Goal: Task Accomplishment & Management: Manage account settings

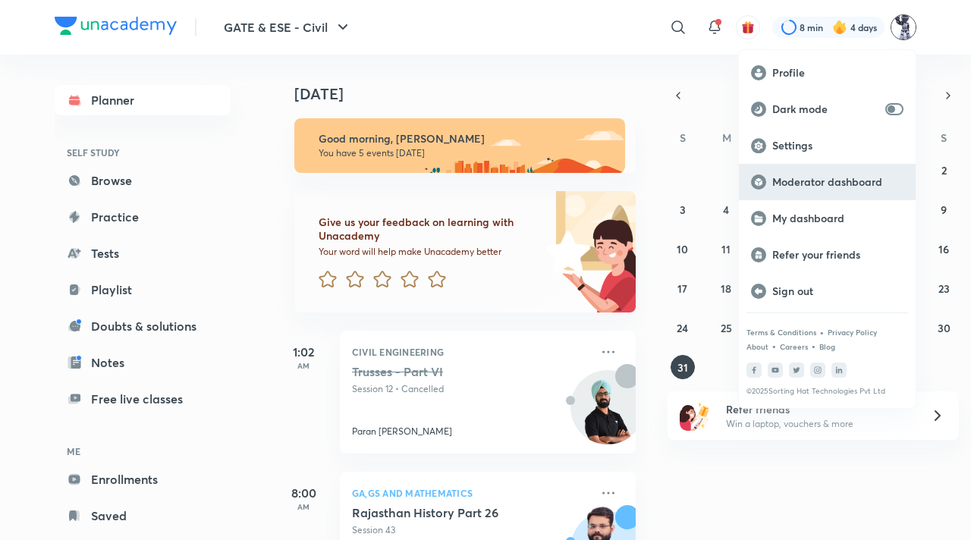
click at [839, 184] on p "Moderator dashboard" at bounding box center [837, 182] width 131 height 14
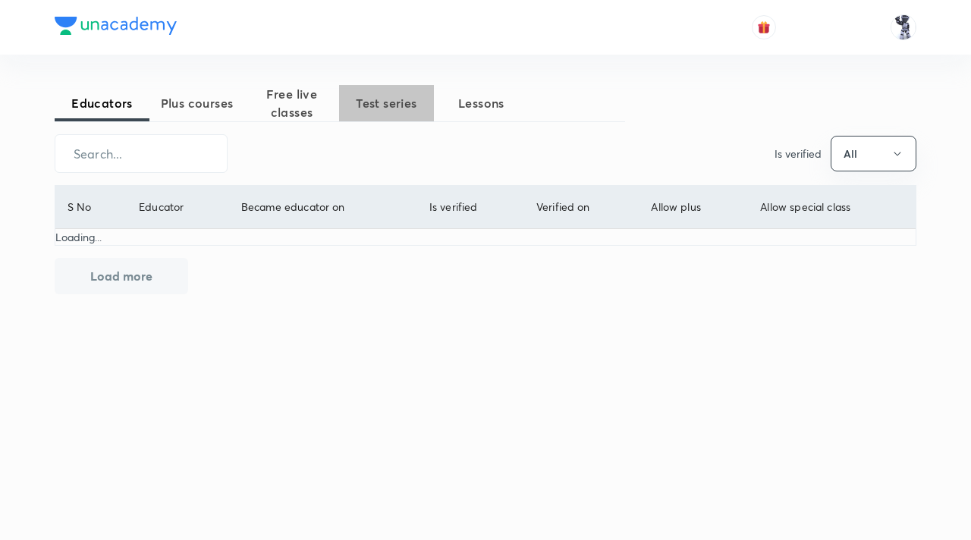
click at [416, 113] on button "Test series" at bounding box center [386, 103] width 95 height 36
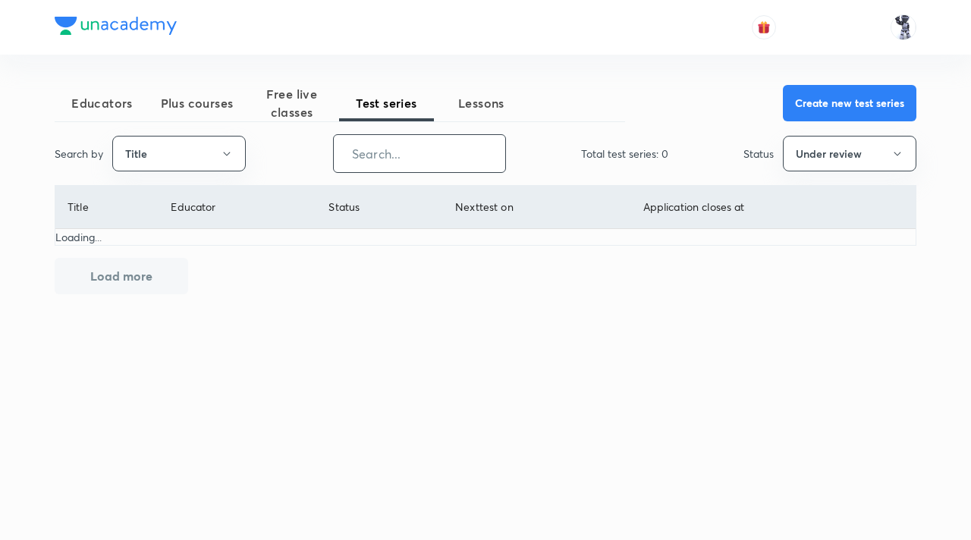
click at [361, 159] on input "text" at bounding box center [419, 153] width 171 height 39
click at [848, 156] on button "Under review" at bounding box center [850, 154] width 134 height 36
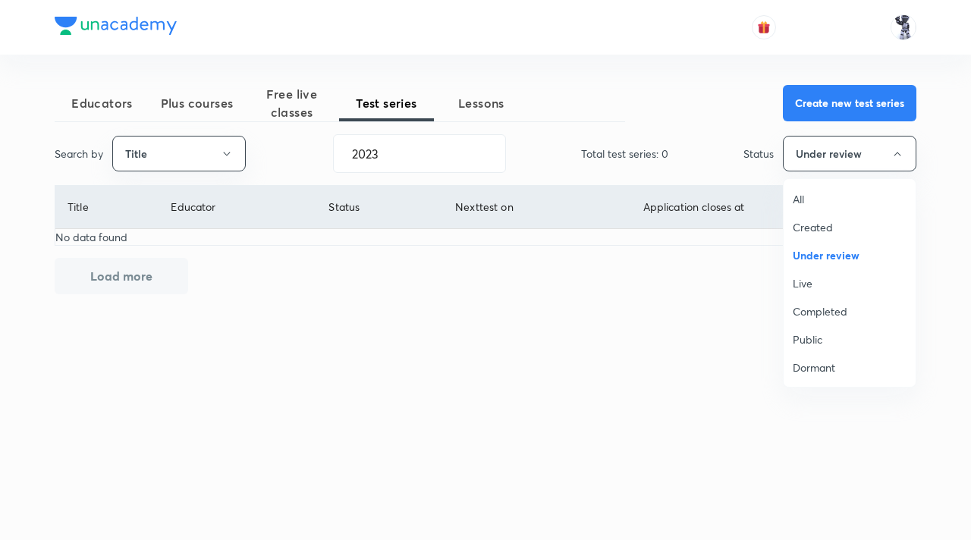
click at [836, 196] on span "All" at bounding box center [850, 199] width 114 height 16
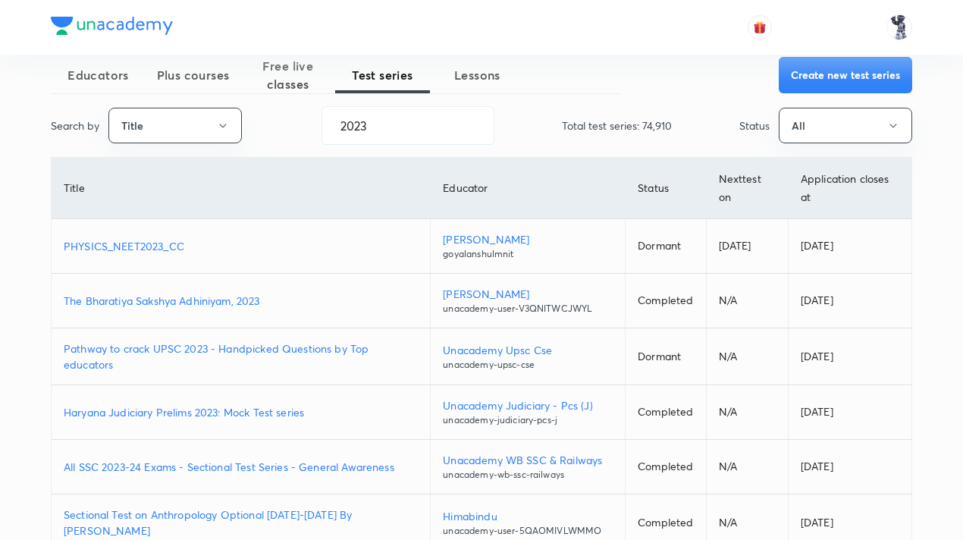
scroll to position [27, 0]
click at [446, 136] on input "2023" at bounding box center [407, 126] width 171 height 39
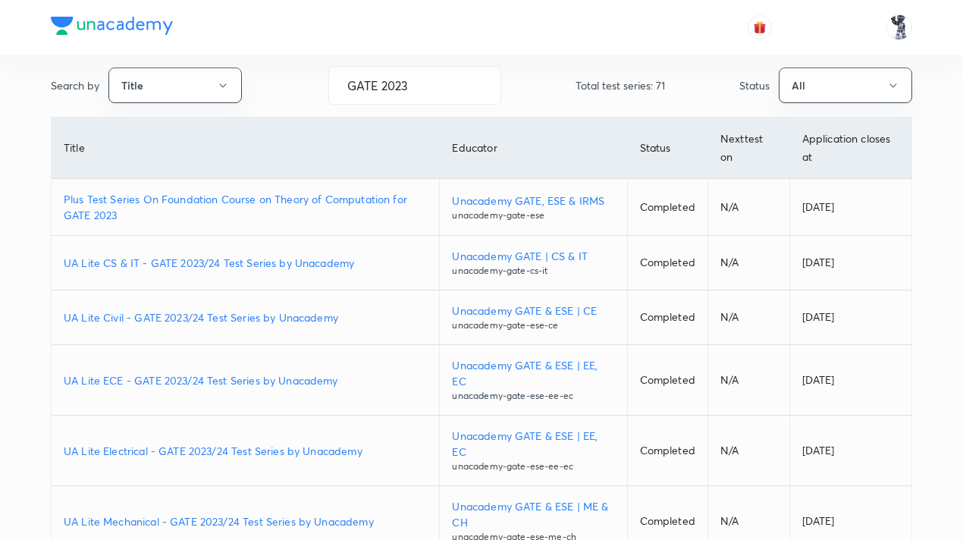
scroll to position [53, 0]
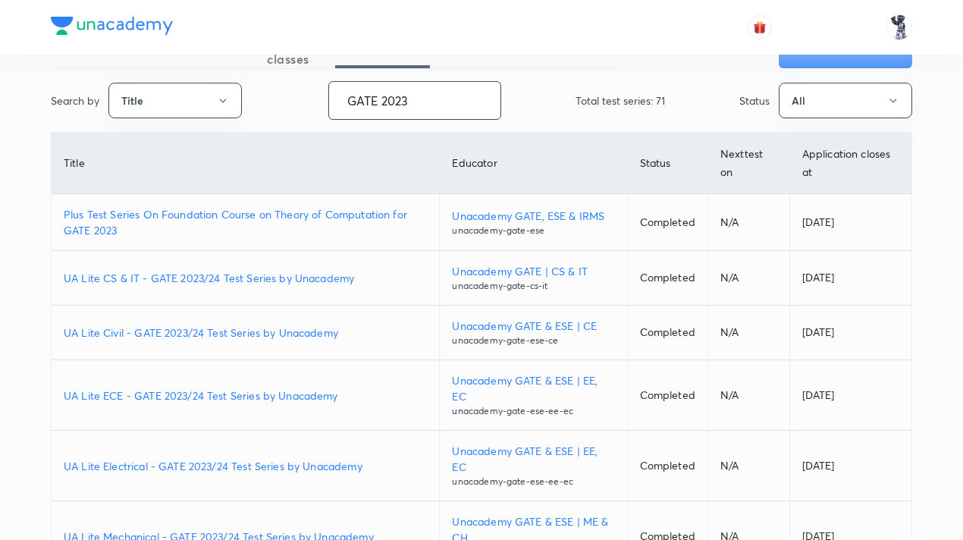
click at [452, 102] on input "GATE 2023" at bounding box center [414, 100] width 171 height 39
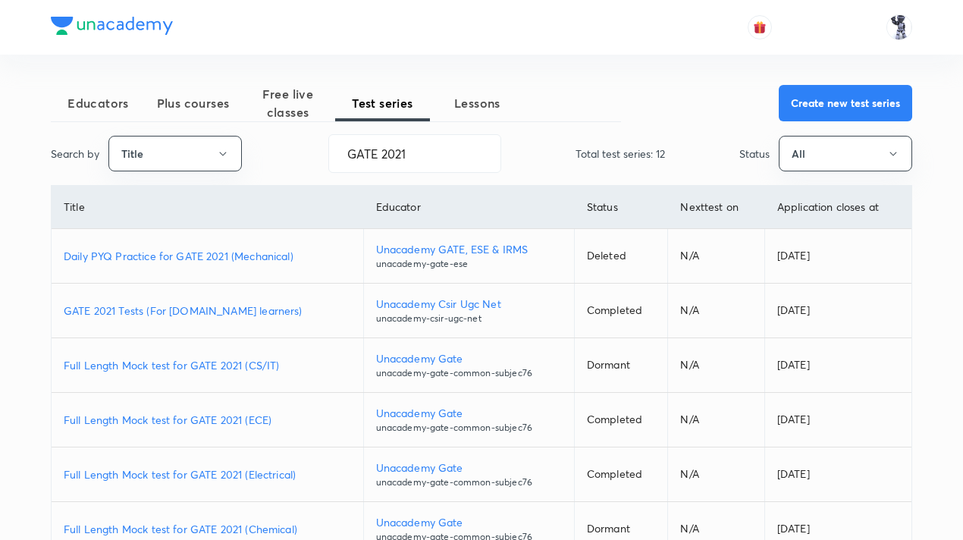
click at [250, 361] on p "Full Length Mock test for GATE 2021 (CS/IT)" at bounding box center [207, 365] width 287 height 16
click at [434, 156] on input "GATE 2021" at bounding box center [414, 153] width 171 height 39
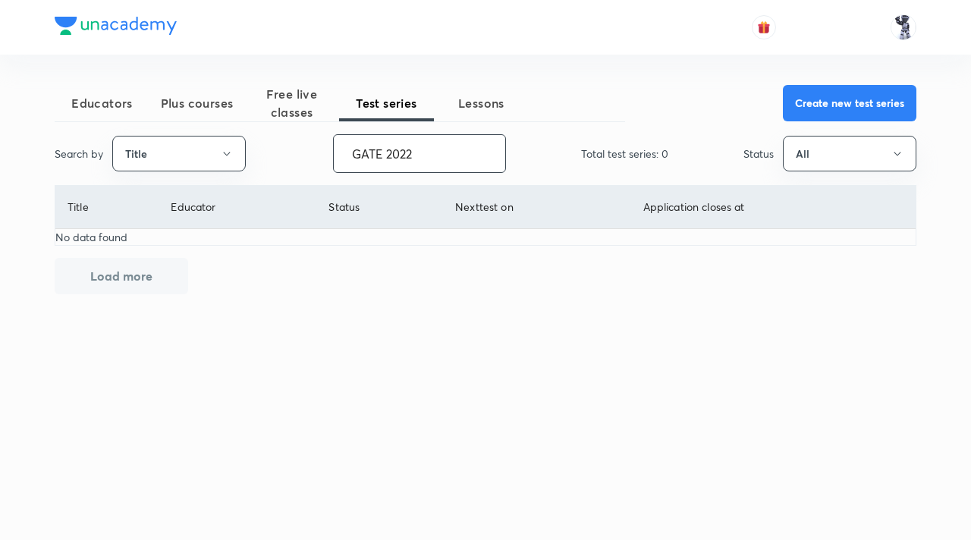
click at [391, 154] on input "GATE 2022" at bounding box center [419, 153] width 171 height 39
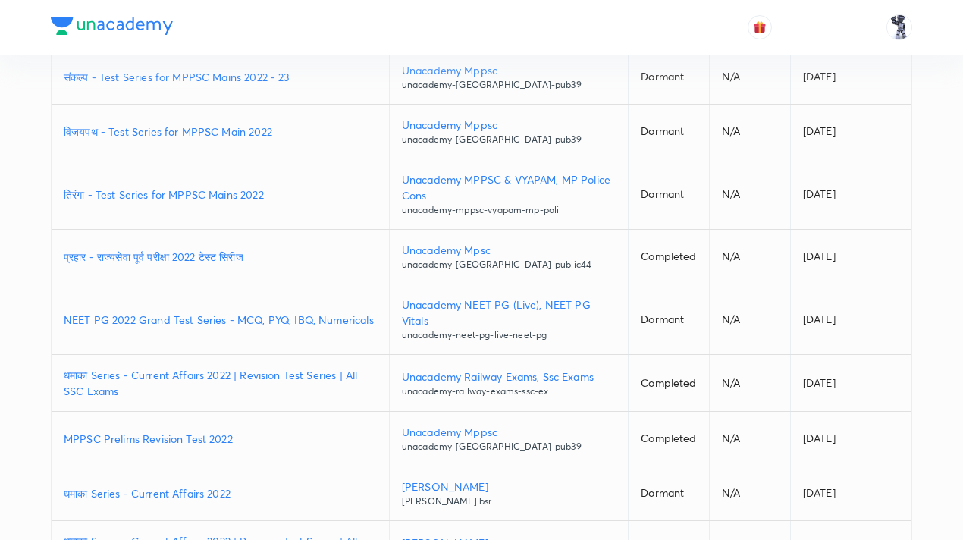
scroll to position [363, 0]
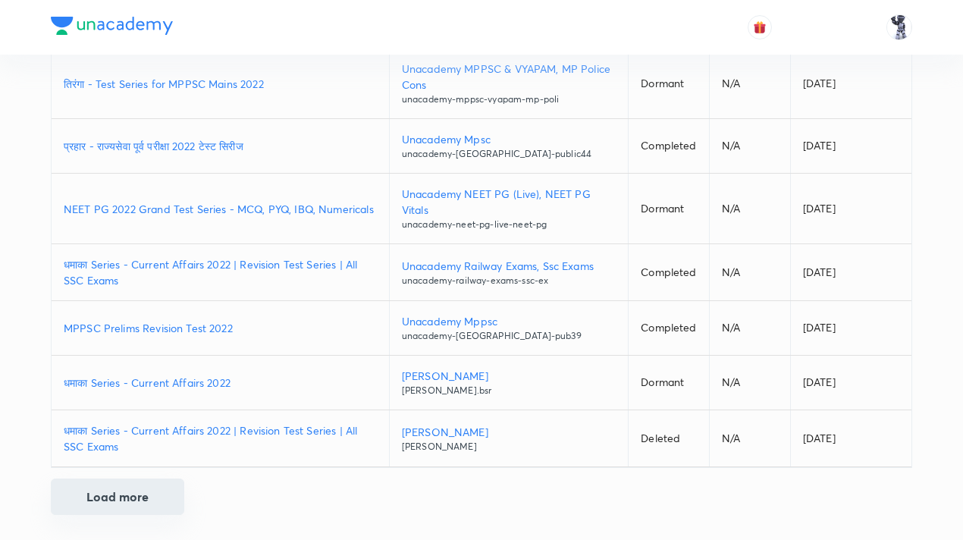
type input "2022"
click at [174, 491] on button "Load more" at bounding box center [118, 497] width 134 height 36
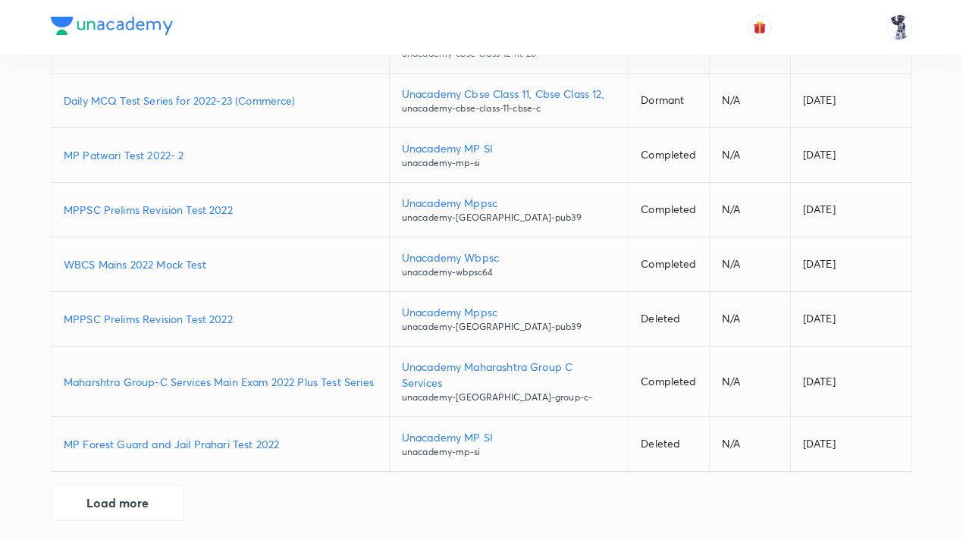
scroll to position [938, 0]
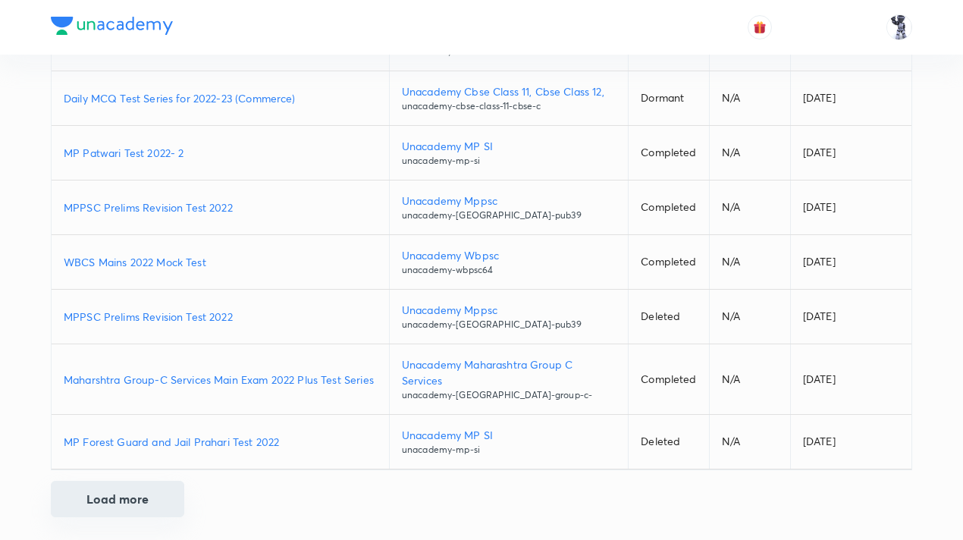
click at [126, 491] on button "Load more" at bounding box center [118, 499] width 134 height 36
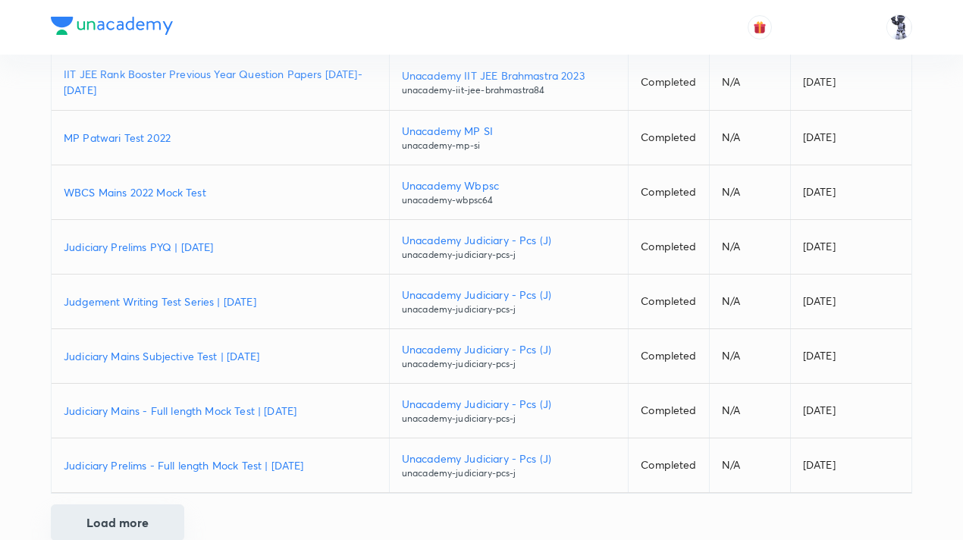
scroll to position [1497, 0]
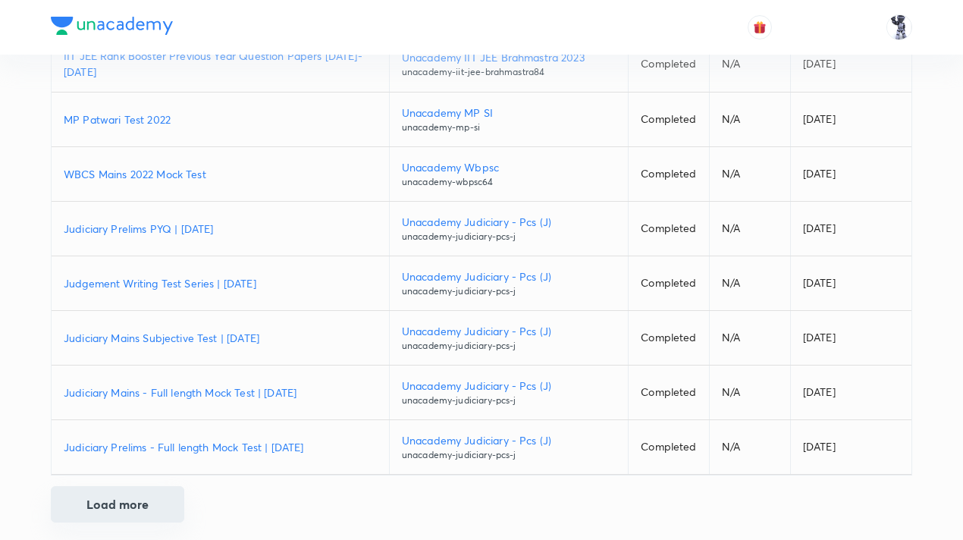
click at [112, 486] on button "Load more" at bounding box center [118, 504] width 134 height 36
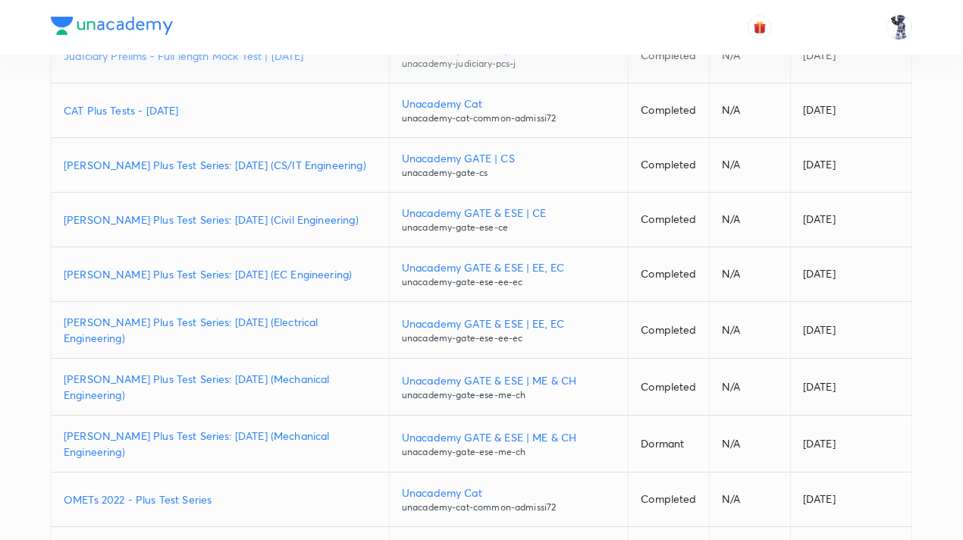
scroll to position [1892, 0]
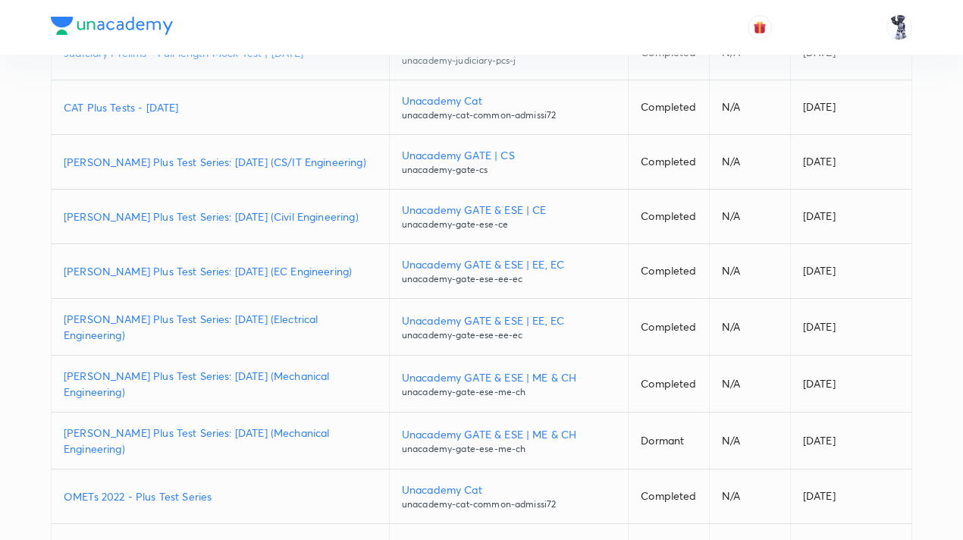
click at [231, 154] on p "[PERSON_NAME] Plus Test Series: [DATE] (CS/IT Engineering)" at bounding box center [220, 162] width 313 height 16
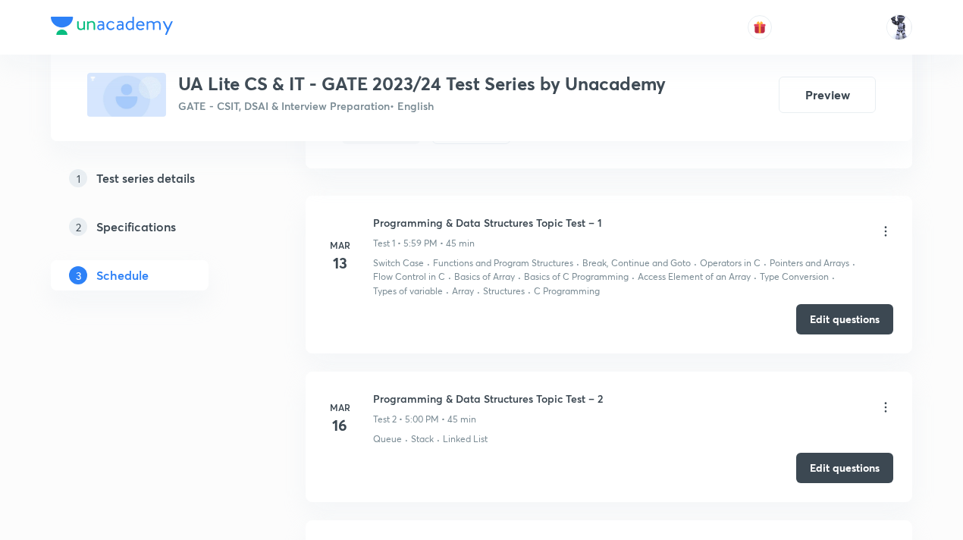
scroll to position [796, 0]
click at [818, 325] on button "Edit questions" at bounding box center [844, 318] width 97 height 30
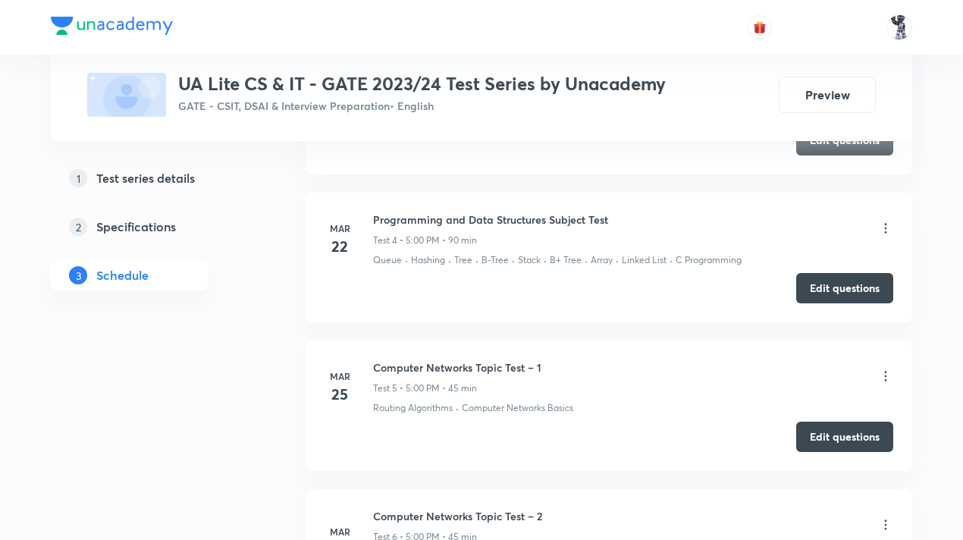
scroll to position [1304, 0]
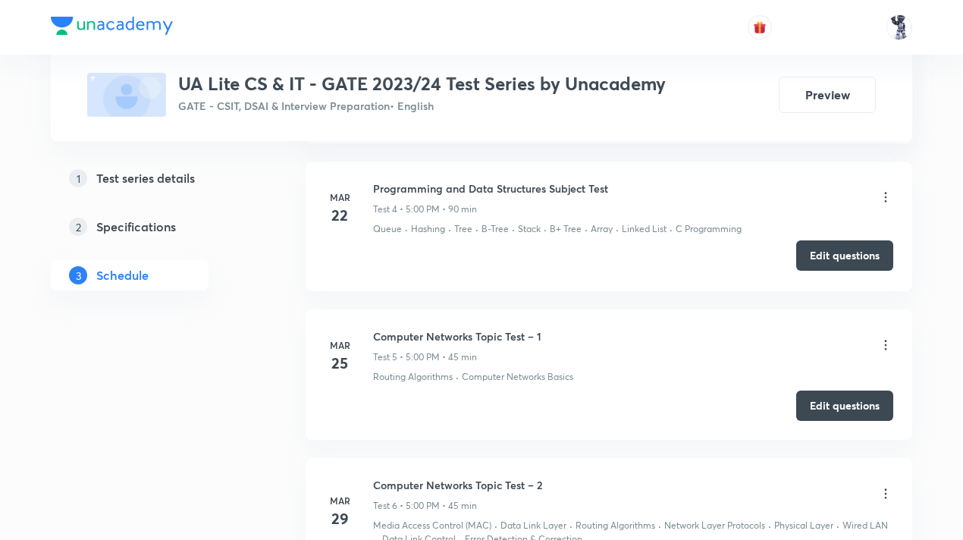
click at [840, 249] on button "Edit questions" at bounding box center [844, 255] width 97 height 30
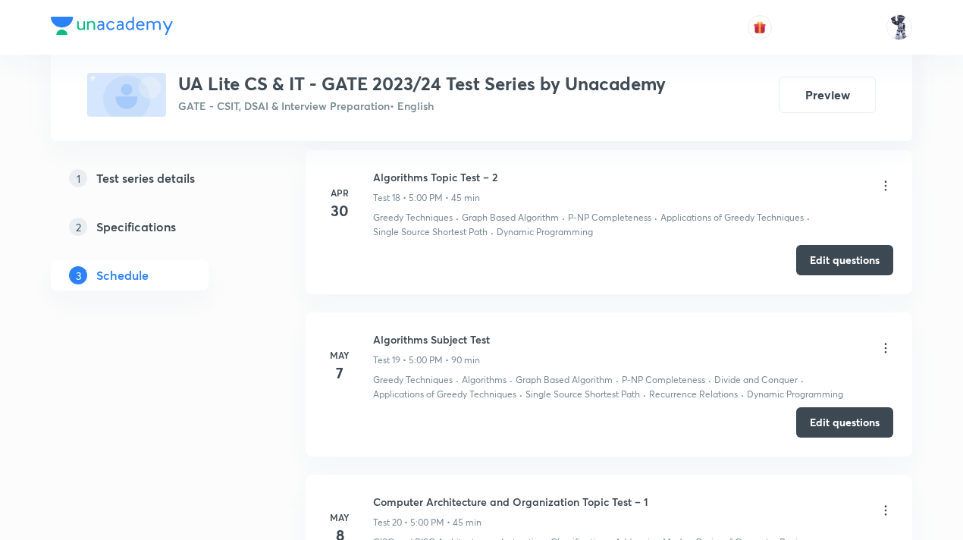
scroll to position [3445, 0]
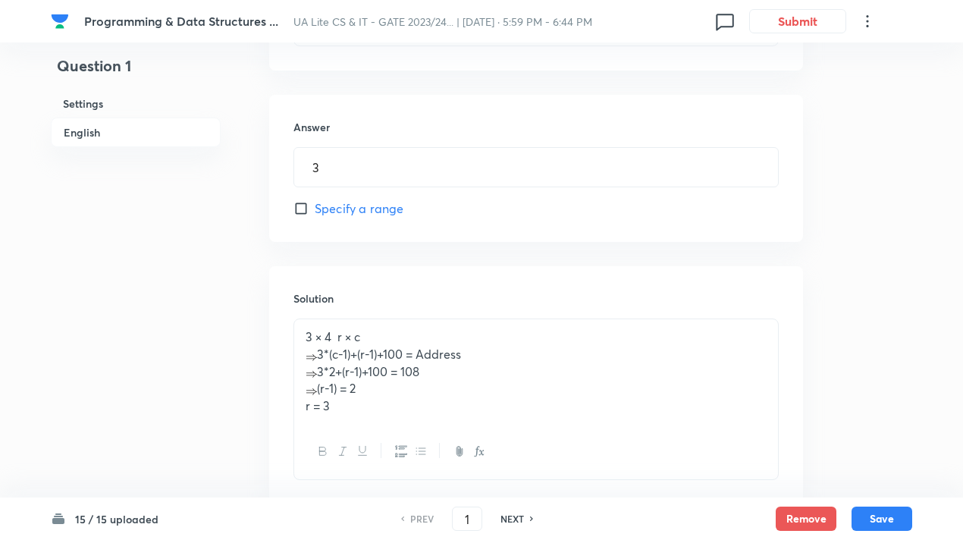
scroll to position [740, 0]
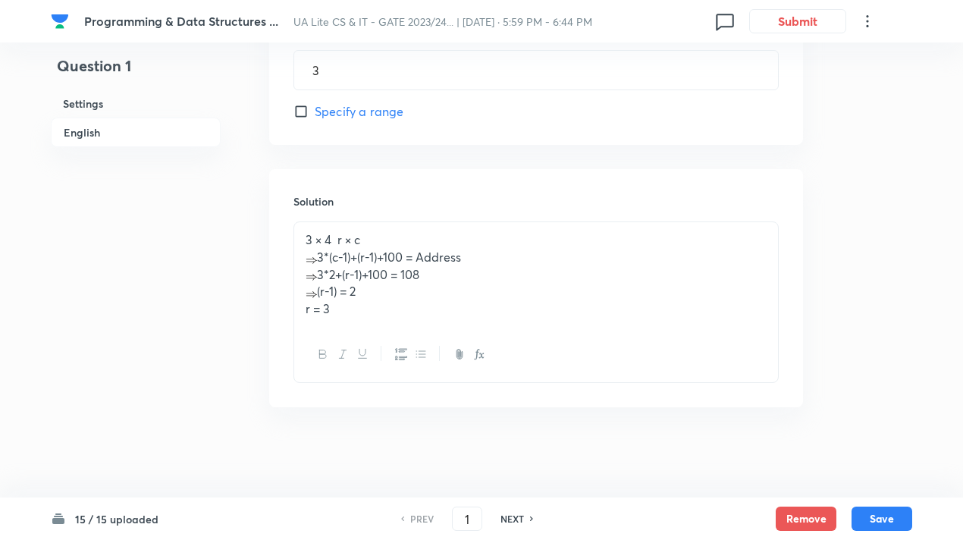
click at [510, 519] on h6 "NEXT" at bounding box center [513, 519] width 24 height 14
type input "2"
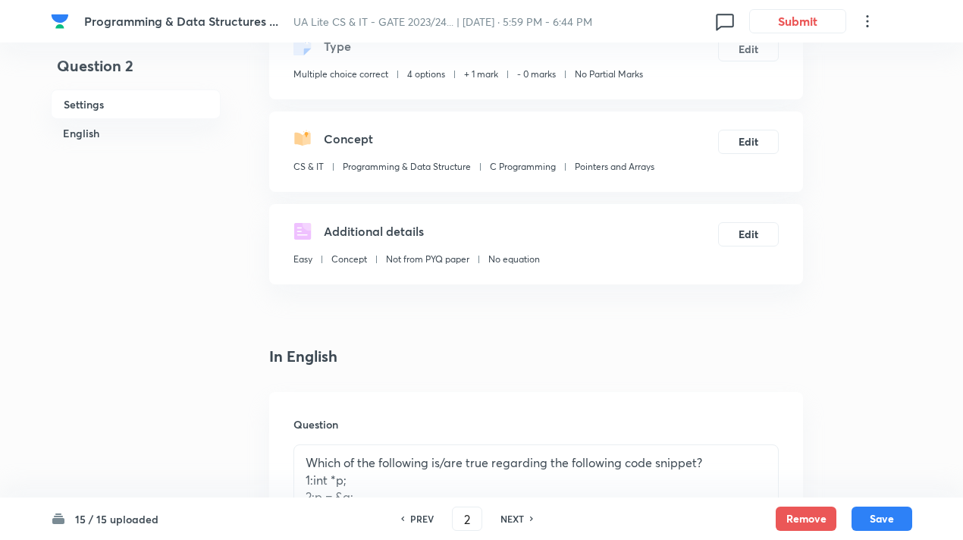
scroll to position [23, 0]
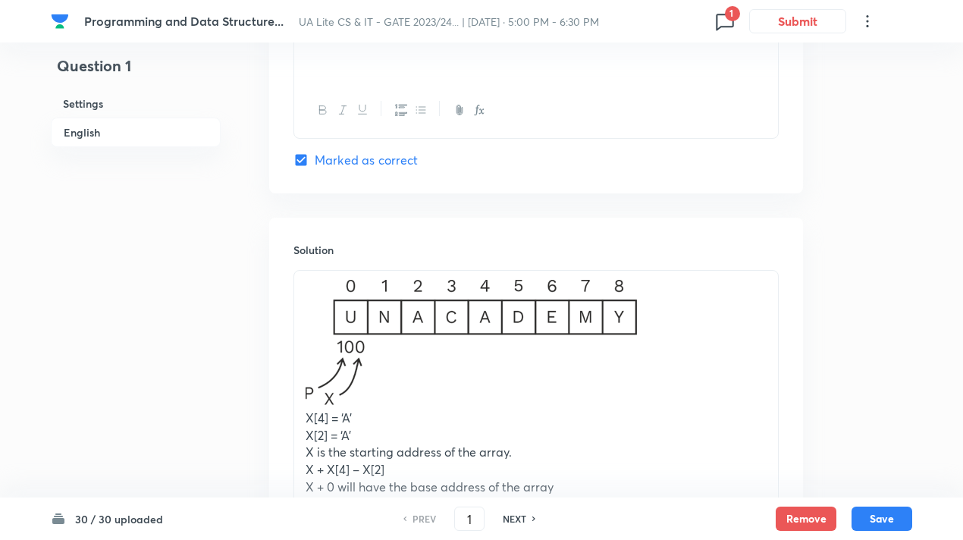
scroll to position [1784, 0]
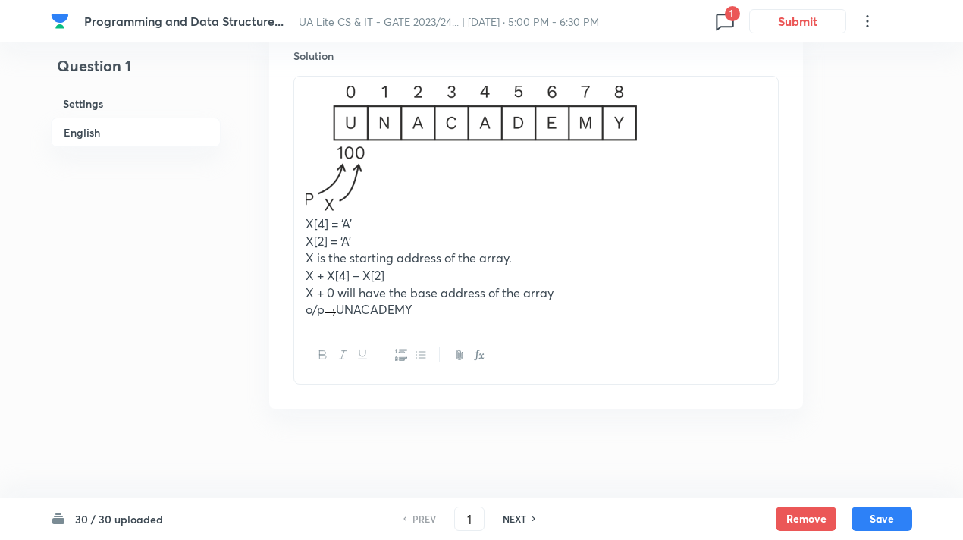
click at [519, 525] on h6 "NEXT" at bounding box center [515, 519] width 24 height 14
checkbox input "true"
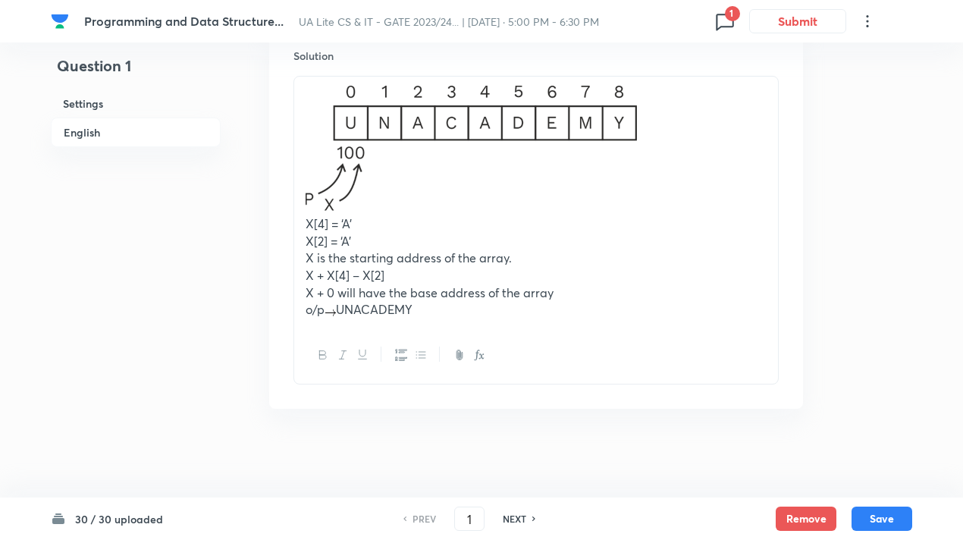
type input "2"
checkbox input "false"
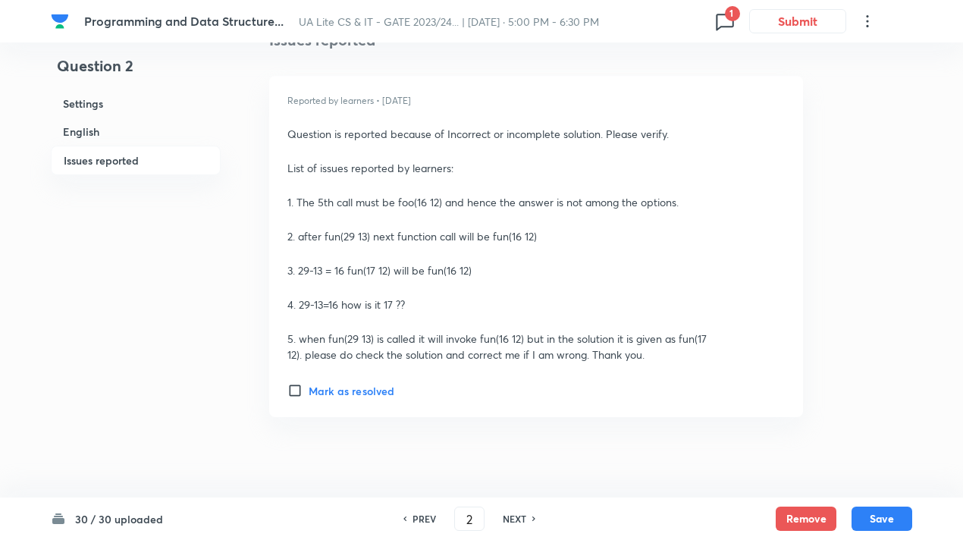
scroll to position [2637, 0]
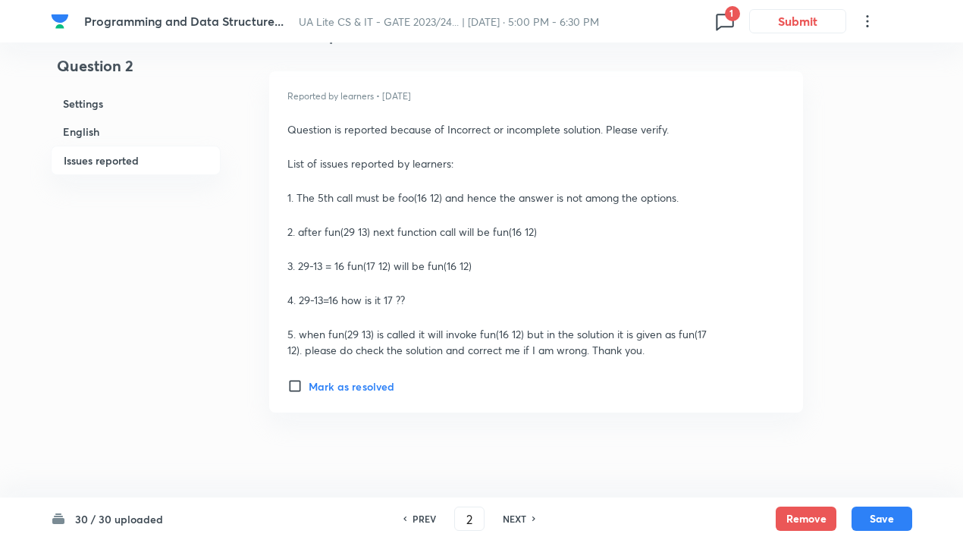
click at [511, 515] on h6 "NEXT" at bounding box center [515, 519] width 24 height 14
checkbox input "false"
type input "3"
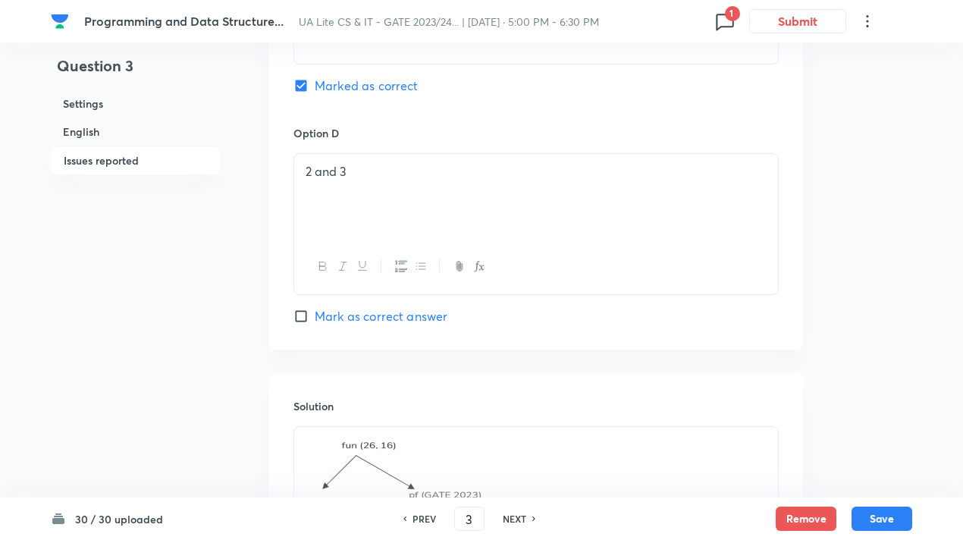
checkbox input "true"
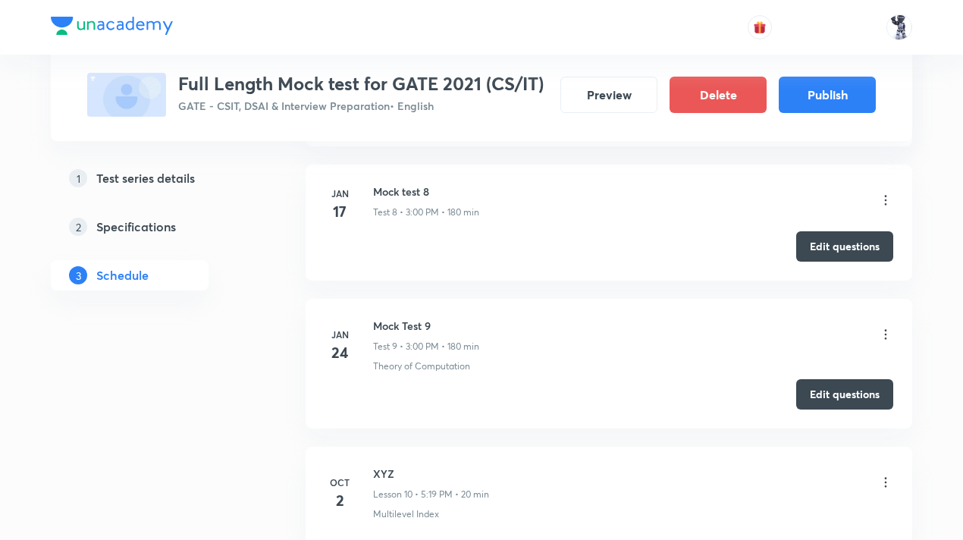
scroll to position [1689, 0]
click at [853, 400] on button "Edit questions" at bounding box center [844, 395] width 97 height 30
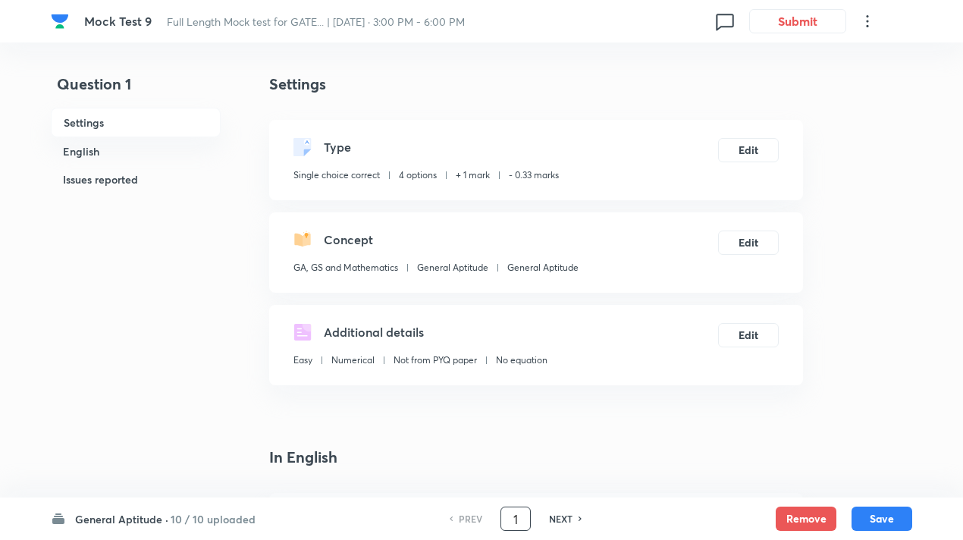
click at [507, 520] on input "1" at bounding box center [515, 519] width 29 height 27
type input "65"
checkbox input "false"
checkbox input "true"
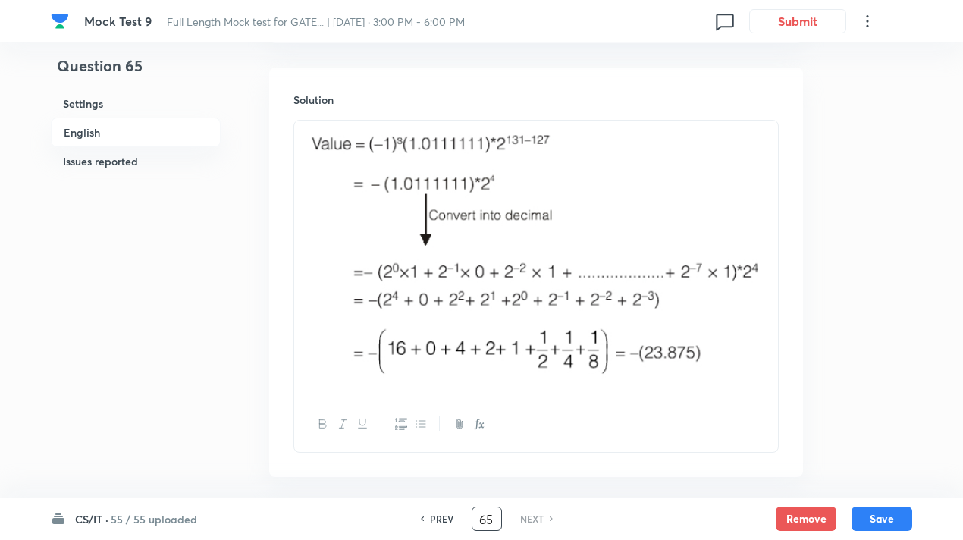
scroll to position [1632, 0]
click at [435, 517] on h6 "PREV" at bounding box center [442, 519] width 24 height 14
type input "64"
checkbox input "false"
checkbox input "true"
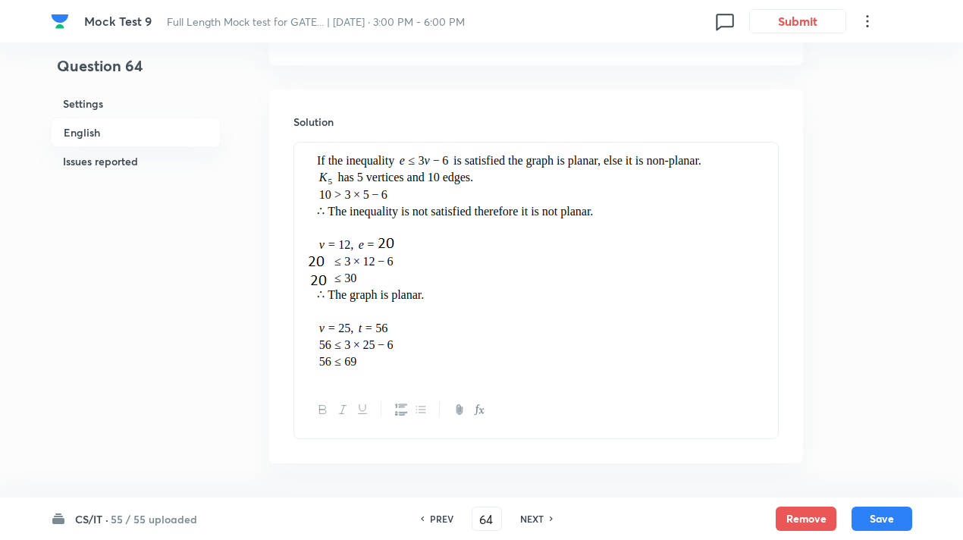
click at [435, 517] on h6 "PREV" at bounding box center [442, 519] width 24 height 14
type input "63"
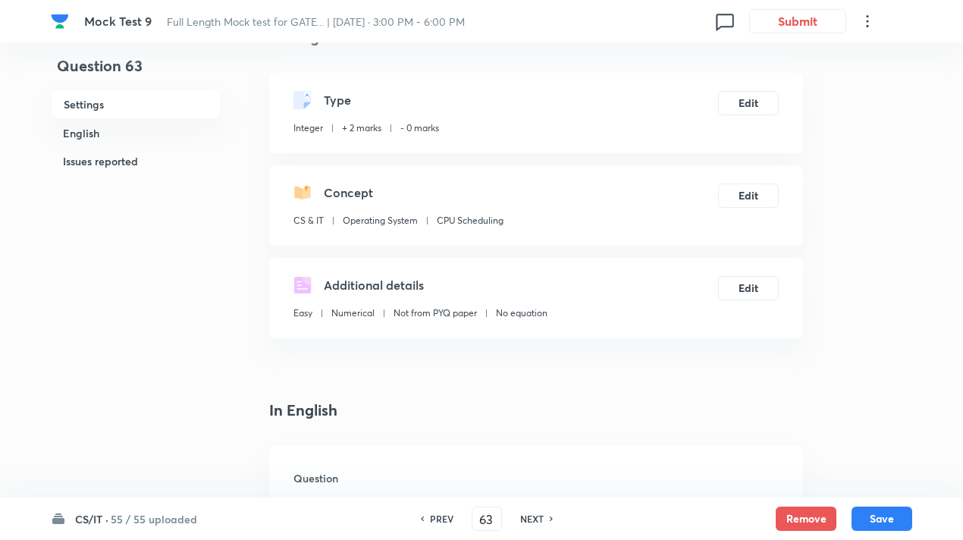
scroll to position [0, 0]
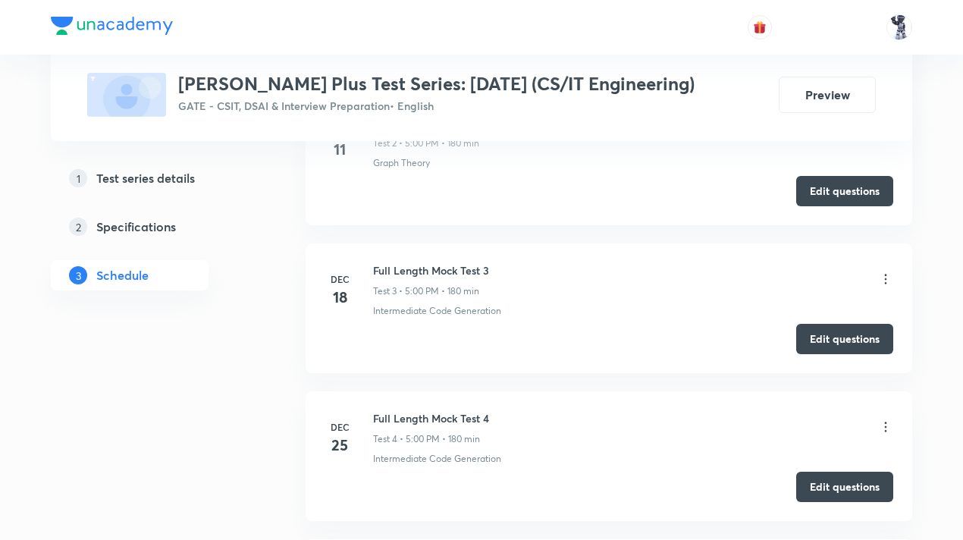
scroll to position [1028, 0]
